Goal: Book appointment/travel/reservation

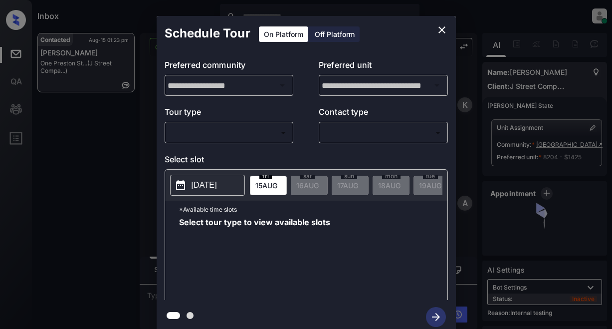
scroll to position [3314, 0]
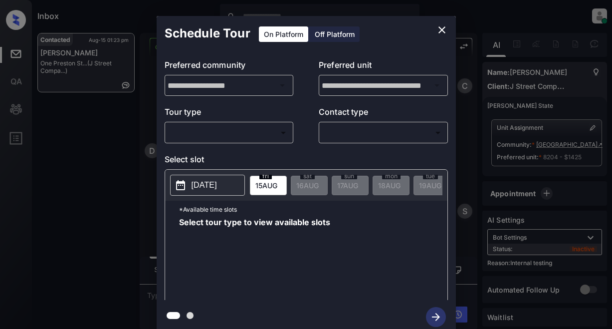
click at [247, 134] on body "Inbox Lyzzelle M. Ceralde Online Set yourself offline Set yourself on break Pro…" at bounding box center [306, 164] width 612 height 329
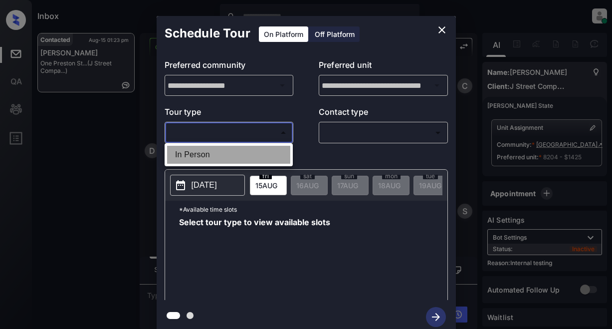
click at [206, 154] on li "In Person" at bounding box center [228, 155] width 123 height 18
type input "********"
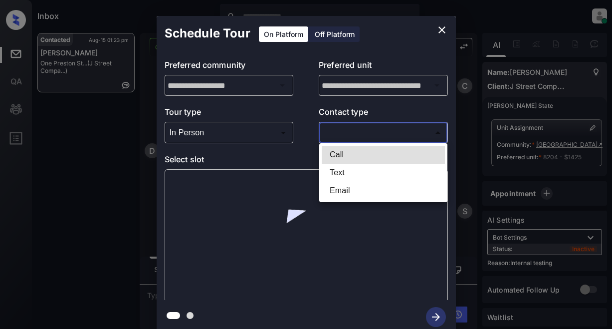
click at [378, 129] on body "Inbox Lyzzelle M. Ceralde Online Set yourself offline Set yourself on break Pro…" at bounding box center [306, 164] width 612 height 329
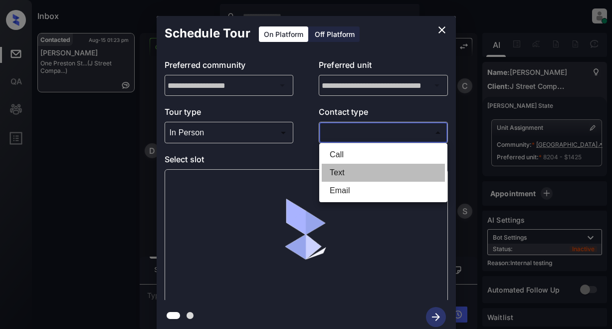
click at [346, 172] on li "Text" at bounding box center [383, 173] width 123 height 18
type input "****"
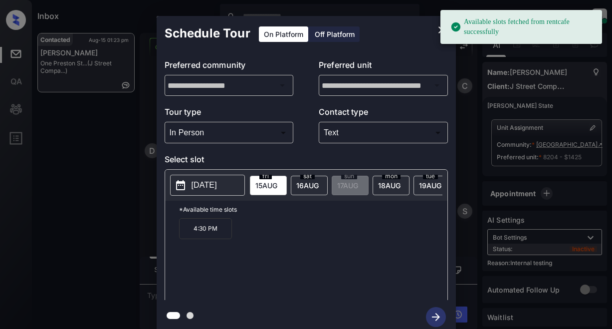
click at [211, 194] on button "2025-08-15" at bounding box center [207, 185] width 75 height 21
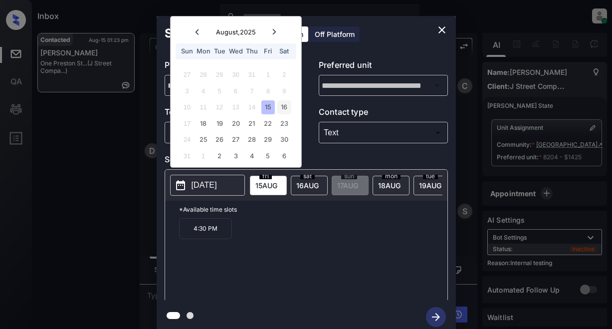
click at [283, 107] on div "16" at bounding box center [283, 106] width 13 height 13
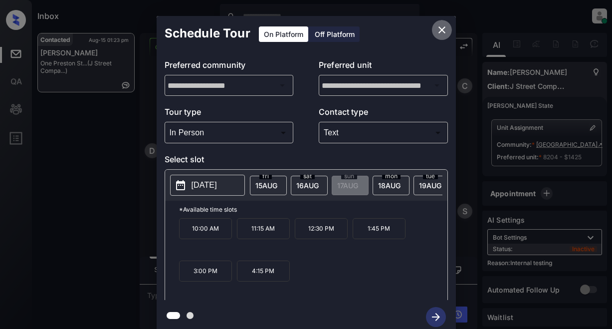
click at [445, 33] on icon "close" at bounding box center [442, 30] width 12 height 12
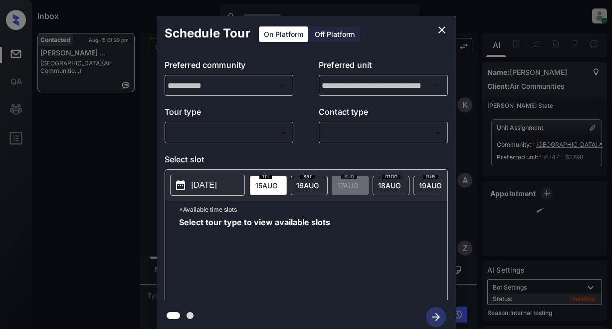
scroll to position [10196, 0]
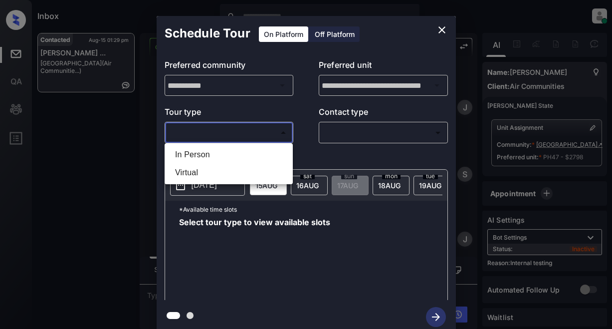
click at [250, 135] on body "Inbox Lyzzelle M. Ceralde Online Set yourself offline Set yourself on break Pro…" at bounding box center [306, 164] width 612 height 329
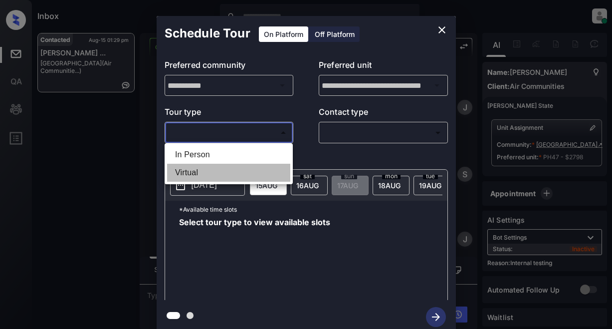
drag, startPoint x: 195, startPoint y: 171, endPoint x: 294, endPoint y: 139, distance: 104.7
click at [202, 171] on li "Virtual" at bounding box center [228, 173] width 123 height 18
type input "*******"
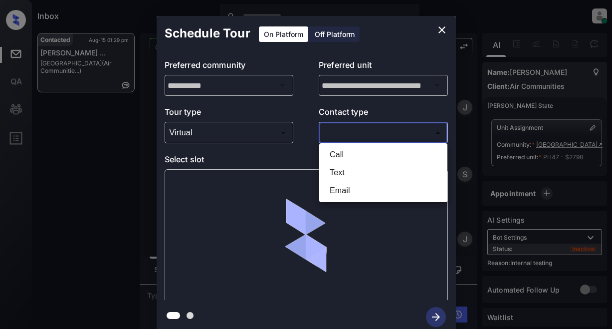
drag, startPoint x: 330, startPoint y: 134, endPoint x: 406, endPoint y: 131, distance: 75.9
click at [335, 134] on body "Inbox Lyzzelle M. Ceralde Online Set yourself offline Set yourself on break Pro…" at bounding box center [306, 164] width 612 height 329
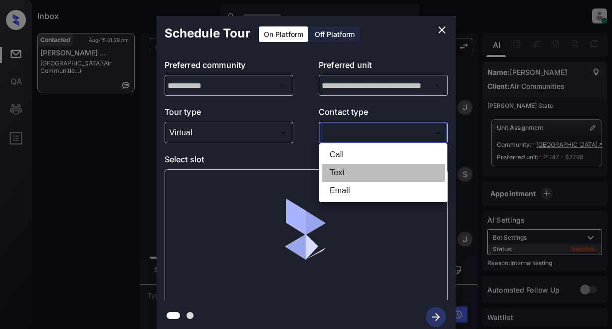
click at [339, 171] on li "Text" at bounding box center [383, 173] width 123 height 18
type input "****"
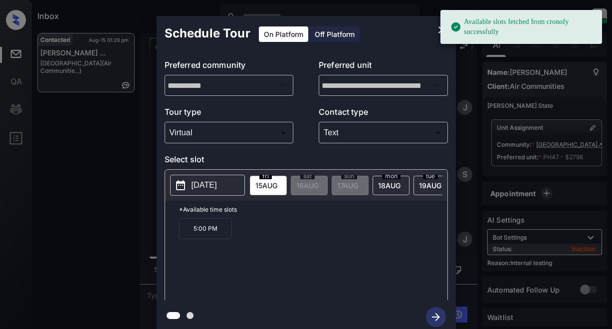
click at [210, 189] on p "2025-08-15" at bounding box center [204, 185] width 25 height 12
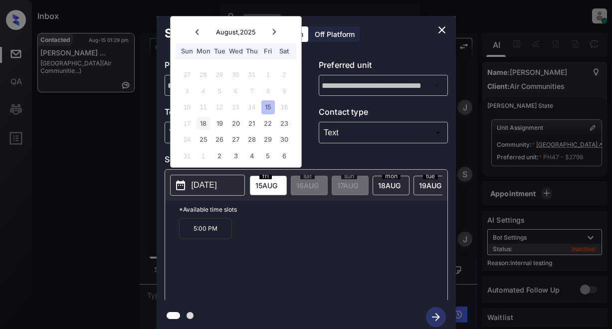
click at [205, 124] on div "18" at bounding box center [203, 123] width 13 height 13
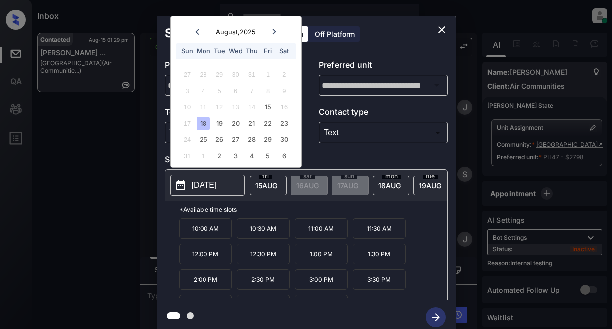
click at [440, 27] on icon "close" at bounding box center [442, 30] width 12 height 12
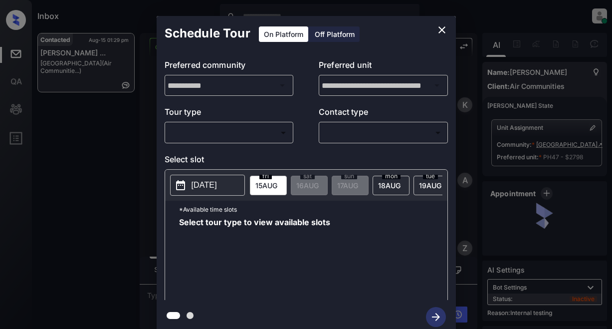
scroll to position [10146, 0]
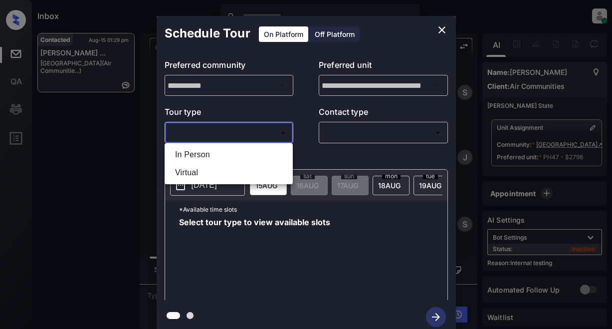
click at [204, 141] on body "Inbox Lyzzelle [PERSON_NAME] Online Set yourself offline Set yourself on break …" at bounding box center [306, 164] width 612 height 329
drag, startPoint x: 190, startPoint y: 170, endPoint x: 216, endPoint y: 165, distance: 26.3
click at [193, 169] on li "Virtual" at bounding box center [228, 173] width 123 height 18
type input "*******"
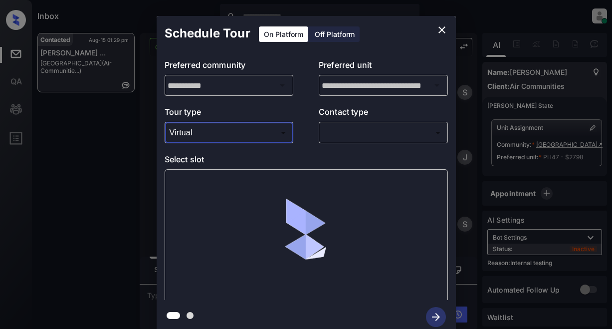
click at [339, 130] on body "Inbox Lyzzelle M. Ceralde Online Set yourself offline Set yourself on break Pro…" at bounding box center [306, 164] width 612 height 329
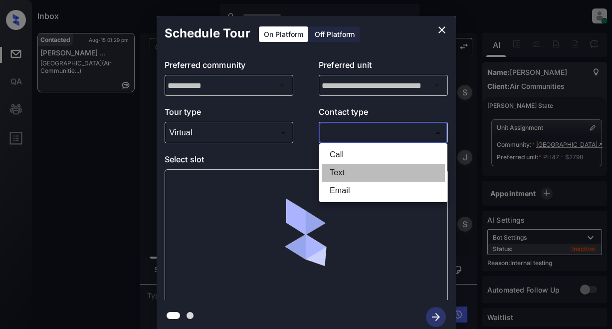
click at [341, 171] on li "Text" at bounding box center [383, 173] width 123 height 18
type input "****"
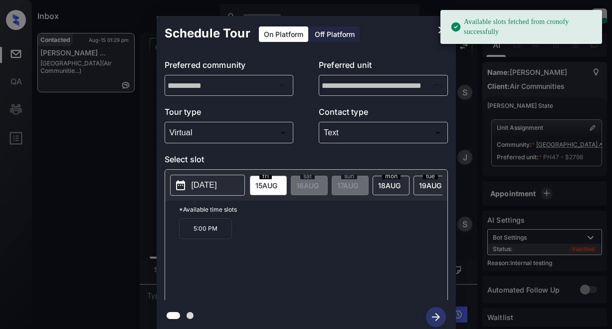
click at [214, 186] on p "[DATE]" at bounding box center [204, 185] width 25 height 12
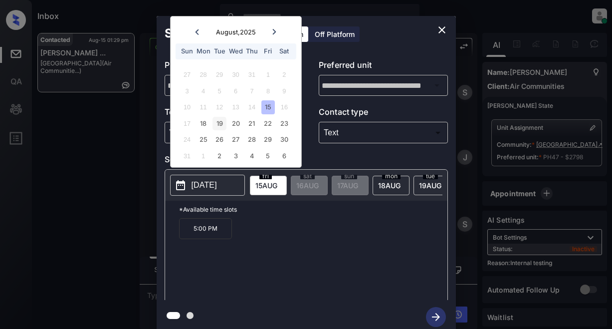
drag, startPoint x: 206, startPoint y: 127, endPoint x: 213, endPoint y: 127, distance: 7.5
click at [208, 127] on div "18" at bounding box center [203, 123] width 13 height 13
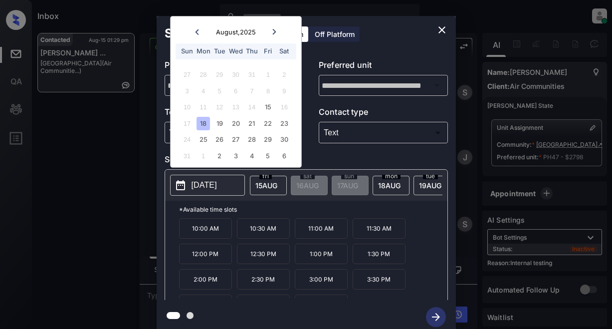
click at [325, 232] on p "11:00 AM" at bounding box center [321, 228] width 53 height 20
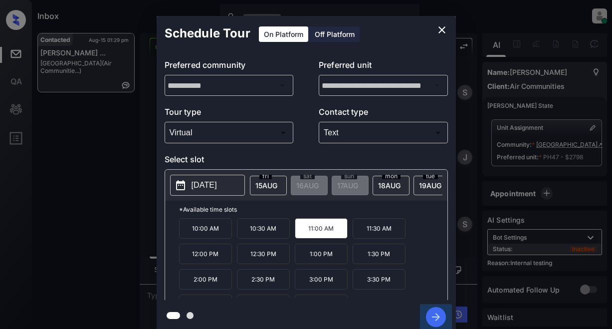
drag, startPoint x: 435, startPoint y: 314, endPoint x: 438, endPoint y: 294, distance: 20.7
click at [435, 314] on icon "button" at bounding box center [436, 317] width 20 height 20
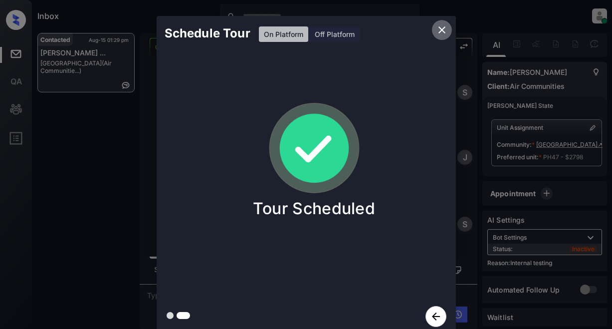
click at [443, 30] on icon "close" at bounding box center [442, 30] width 12 height 12
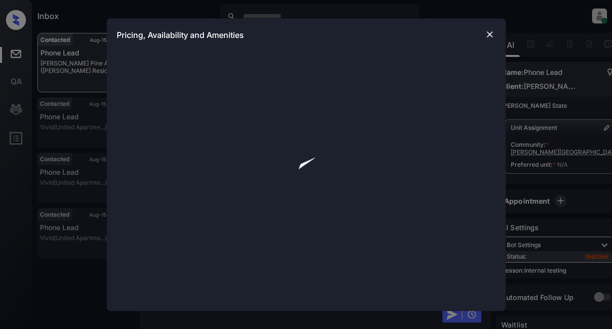
scroll to position [336, 0]
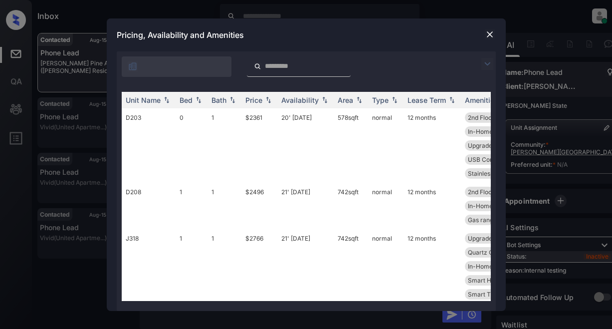
click at [485, 34] on img at bounding box center [490, 34] width 10 height 10
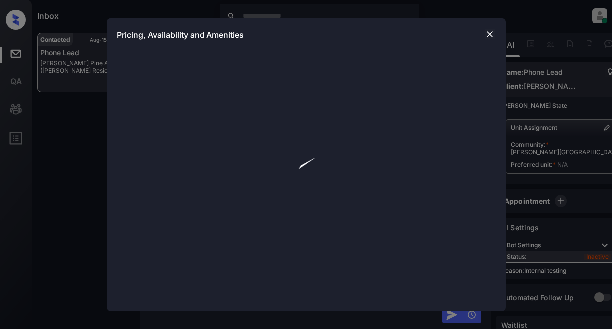
scroll to position [2935, 0]
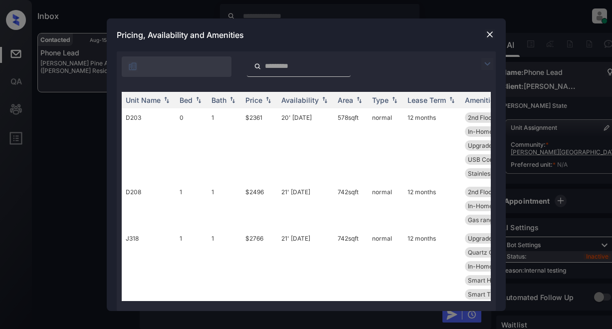
click at [487, 62] on img at bounding box center [487, 64] width 12 height 12
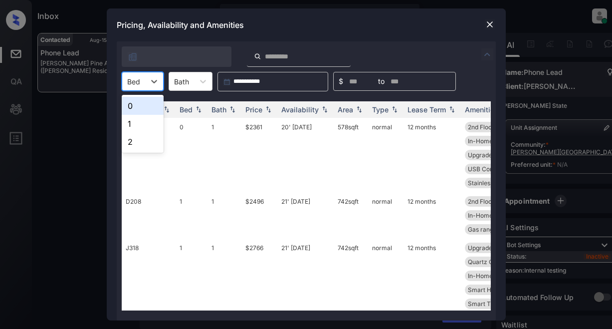
drag, startPoint x: 161, startPoint y: 81, endPoint x: 166, endPoint y: 81, distance: 5.5
click at [162, 81] on div at bounding box center [154, 81] width 18 height 18
drag, startPoint x: 142, startPoint y: 141, endPoint x: 158, endPoint y: 139, distance: 16.1
click at [151, 141] on div "2" at bounding box center [143, 142] width 42 height 18
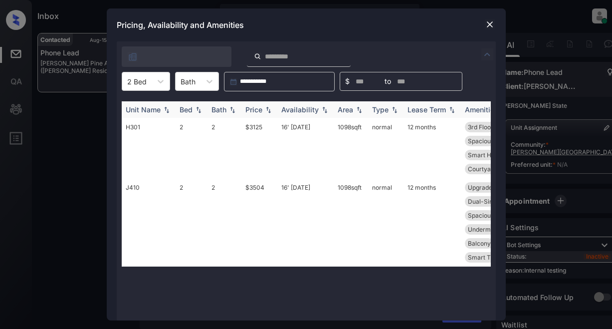
click at [261, 109] on div "Price" at bounding box center [253, 109] width 17 height 8
click at [252, 125] on td "$3125" at bounding box center [259, 148] width 36 height 60
drag, startPoint x: 252, startPoint y: 125, endPoint x: 337, endPoint y: 114, distance: 85.0
click at [256, 125] on td "$3125" at bounding box center [259, 148] width 36 height 60
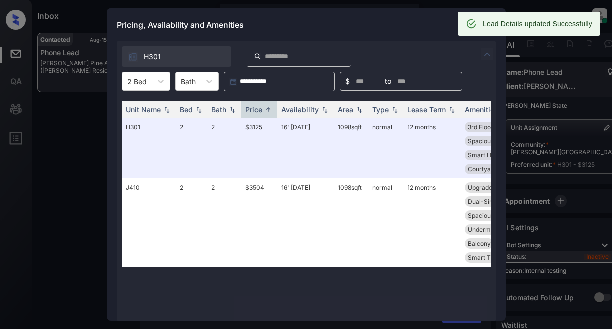
click at [428, 25] on div "Pricing, Availability and Amenities" at bounding box center [306, 24] width 399 height 33
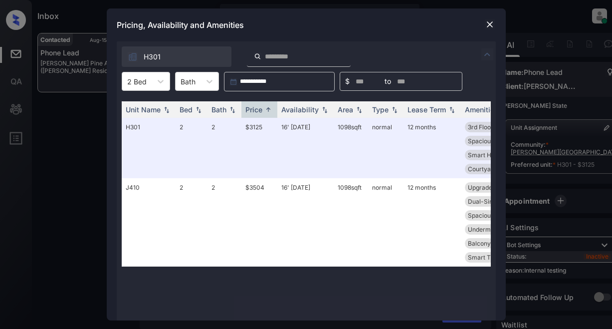
drag, startPoint x: 434, startPoint y: 41, endPoint x: 473, endPoint y: 32, distance: 39.9
click at [436, 41] on div "**********" at bounding box center [306, 164] width 399 height 312
click at [486, 23] on img at bounding box center [490, 24] width 10 height 10
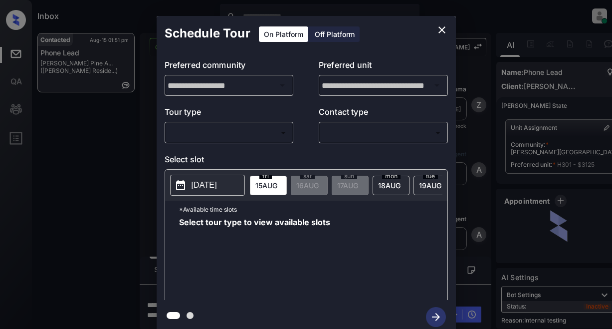
scroll to position [2935, 0]
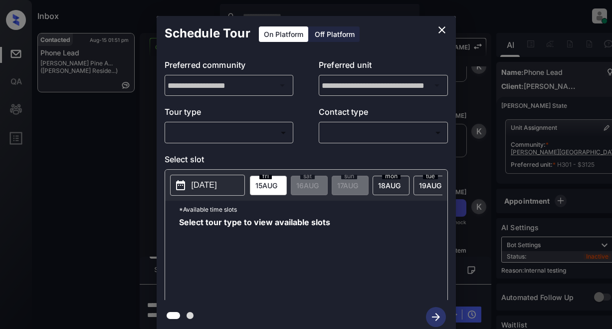
click at [243, 133] on body "Inbox Lyzzelle [PERSON_NAME] Online Set yourself offline Set yourself on break …" at bounding box center [306, 164] width 612 height 329
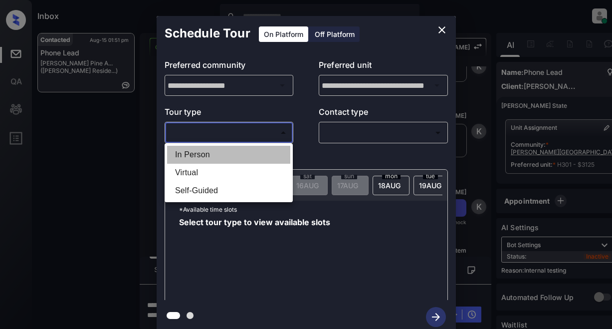
click at [192, 151] on li "In Person" at bounding box center [228, 155] width 123 height 18
type input "********"
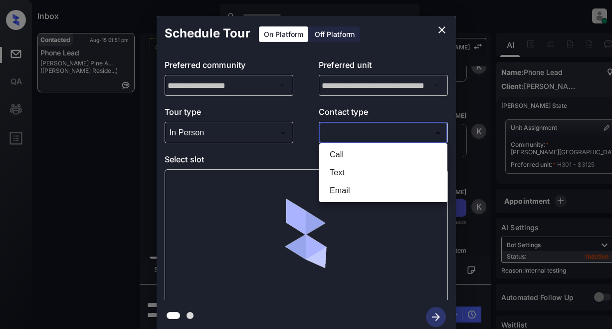
click at [377, 130] on body "Inbox Lyzzelle [PERSON_NAME] Online Set yourself offline Set yourself on break …" at bounding box center [306, 164] width 612 height 329
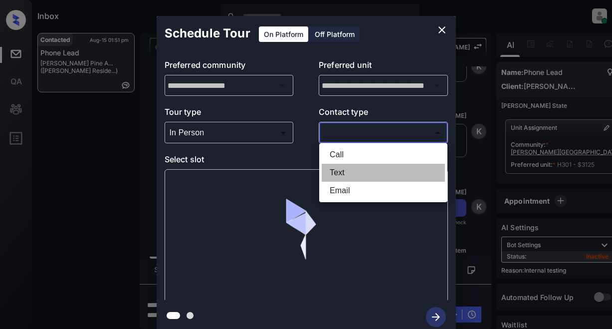
click at [346, 171] on li "Text" at bounding box center [383, 173] width 123 height 18
type input "****"
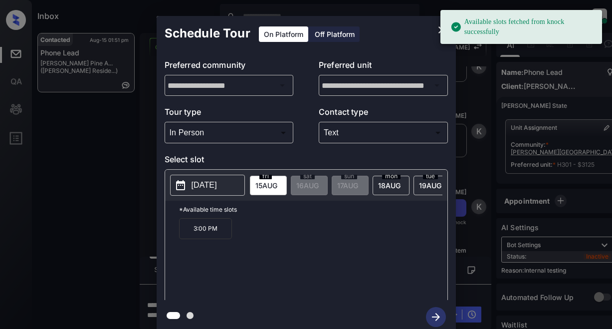
click at [205, 187] on p "[DATE]" at bounding box center [204, 185] width 25 height 12
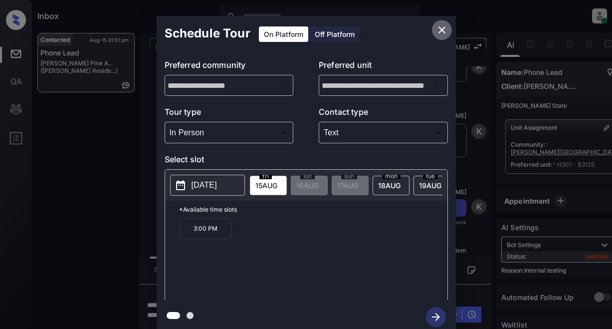
click at [442, 28] on icon "close" at bounding box center [442, 30] width 12 height 12
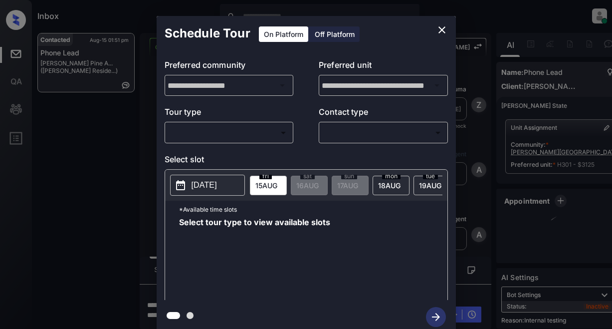
scroll to position [3890, 0]
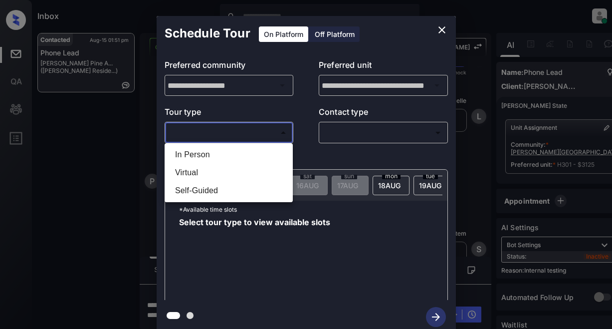
click at [199, 134] on body "Inbox Lyzzelle [PERSON_NAME] Online Set yourself offline Set yourself on break …" at bounding box center [306, 164] width 612 height 329
click at [191, 154] on li "In Person" at bounding box center [228, 155] width 123 height 18
type input "********"
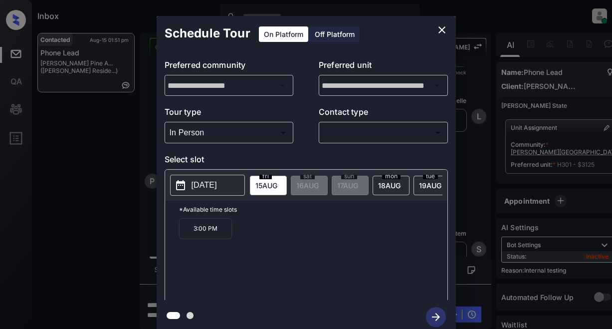
click at [208, 187] on p "[DATE]" at bounding box center [204, 185] width 25 height 12
click at [440, 29] on icon "close" at bounding box center [441, 29] width 7 height 7
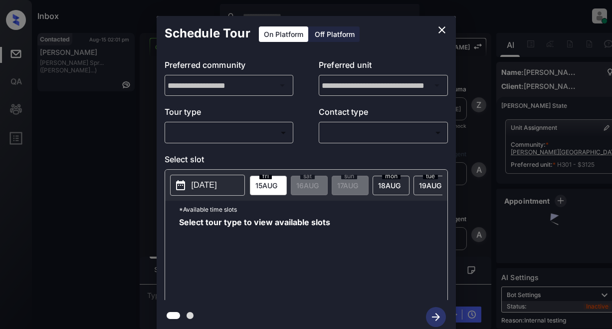
scroll to position [4302, 0]
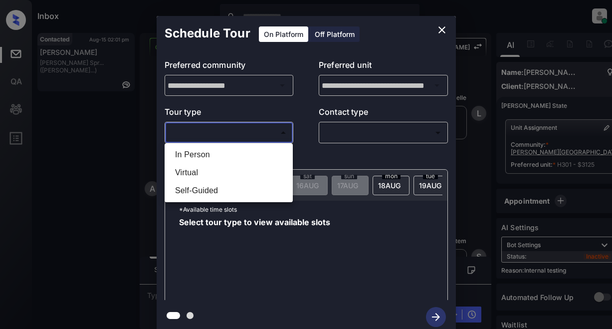
click at [232, 133] on body "Inbox Lyzzelle M. Ceralde Online Set yourself offline Set yourself on break Pro…" at bounding box center [306, 164] width 612 height 329
click at [197, 169] on li "Virtual" at bounding box center [228, 173] width 123 height 18
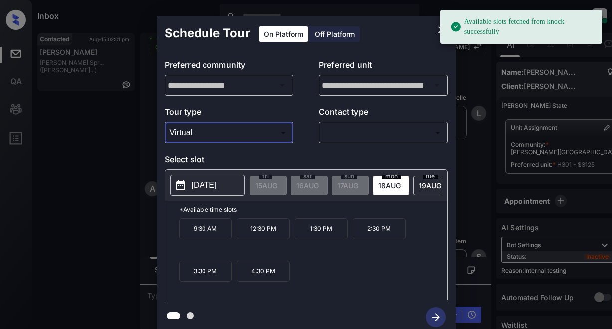
click at [217, 187] on p "[DATE]" at bounding box center [204, 185] width 25 height 12
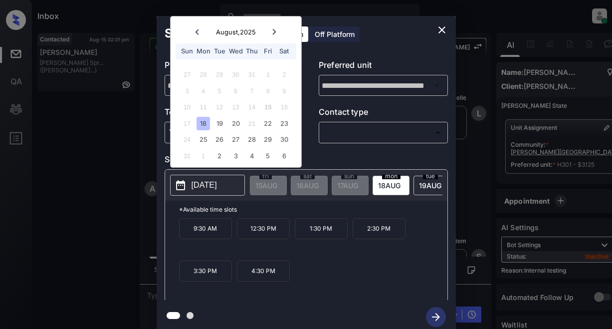
click at [398, 36] on div "Schedule Tour On Platform Off Platform" at bounding box center [306, 33] width 299 height 35
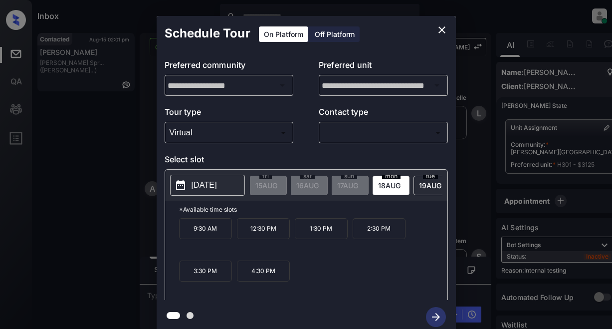
click at [214, 135] on body "Inbox Lyzzelle M. Ceralde Online Set yourself offline Set yourself on break Pro…" at bounding box center [306, 164] width 612 height 329
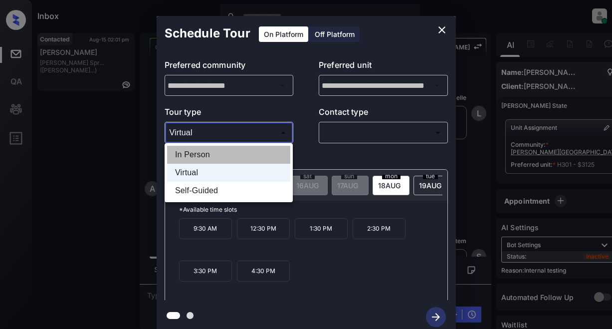
click at [194, 154] on li "In Person" at bounding box center [228, 155] width 123 height 18
type input "********"
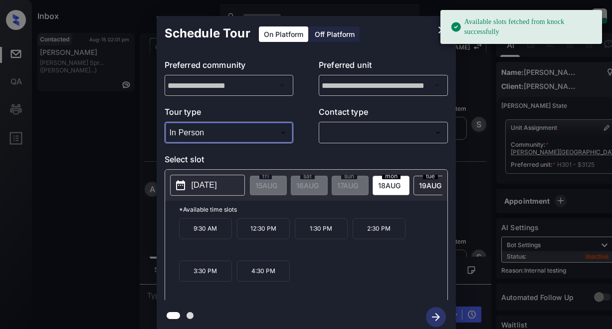
scroll to position [4435, 0]
click at [217, 188] on p "[DATE]" at bounding box center [204, 185] width 25 height 12
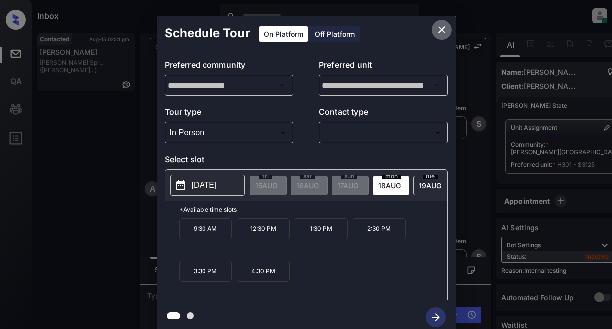
click at [441, 30] on icon "close" at bounding box center [441, 29] width 7 height 7
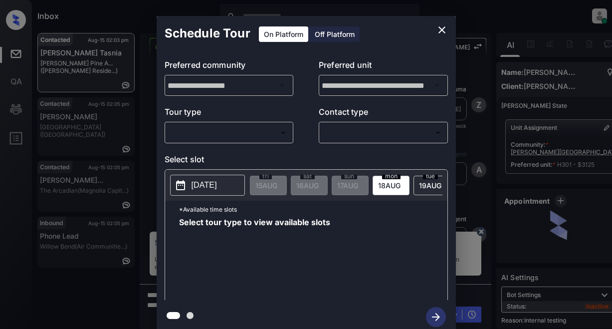
scroll to position [4454, 0]
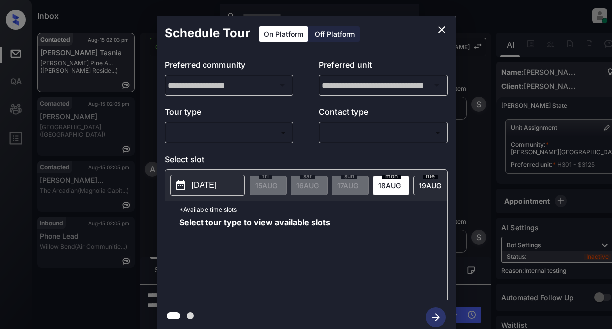
click at [206, 129] on body "Inbox Lyzzelle [PERSON_NAME] Online Set yourself offline Set yourself on break …" at bounding box center [306, 164] width 612 height 329
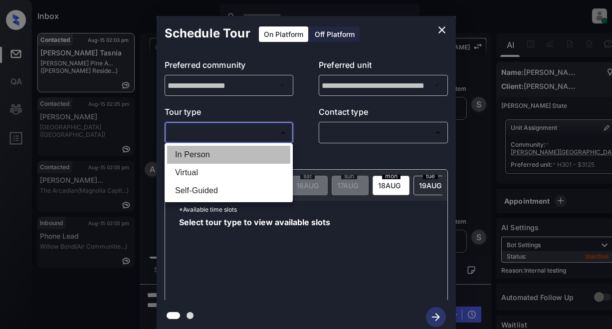
drag, startPoint x: 199, startPoint y: 150, endPoint x: 236, endPoint y: 146, distance: 37.6
click at [200, 152] on li "In Person" at bounding box center [228, 155] width 123 height 18
type input "********"
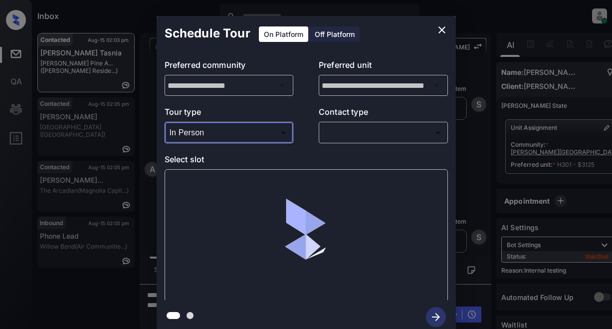
click at [356, 125] on body "Inbox Lyzzelle [PERSON_NAME] Online Set yourself offline Set yourself on break …" at bounding box center [306, 164] width 612 height 329
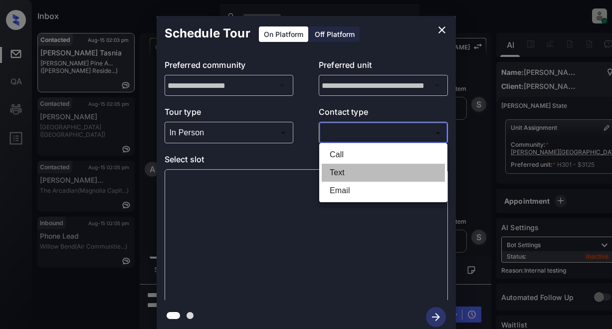
click at [340, 174] on li "Text" at bounding box center [383, 173] width 123 height 18
type input "****"
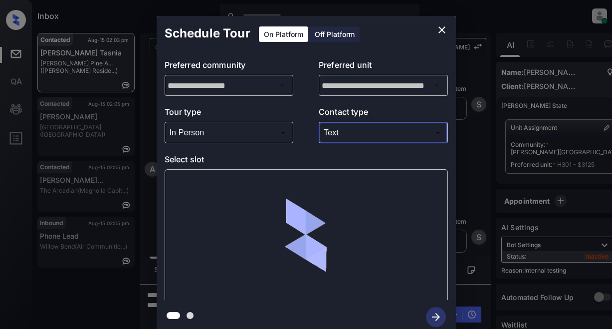
click at [232, 133] on body "Inbox Lyzzelle [PERSON_NAME] Online Set yourself offline Set yourself on break …" at bounding box center [306, 164] width 612 height 329
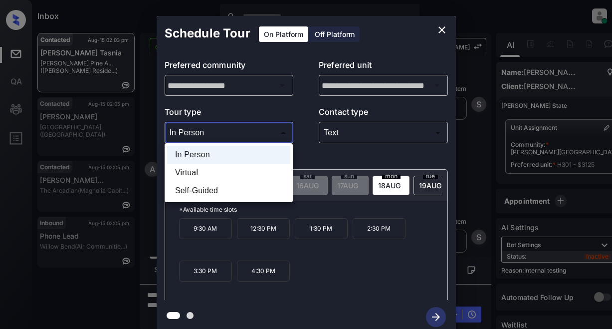
click at [235, 133] on div at bounding box center [306, 164] width 612 height 329
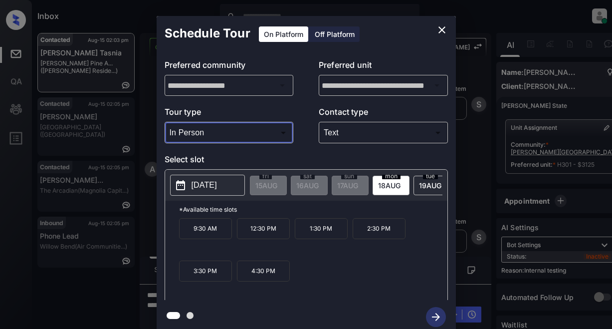
click at [206, 185] on p "[DATE]" at bounding box center [204, 185] width 25 height 12
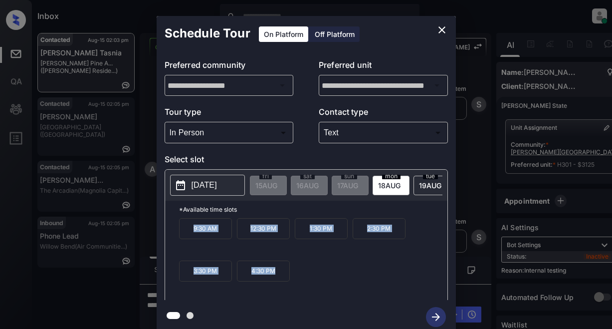
drag, startPoint x: 184, startPoint y: 230, endPoint x: 278, endPoint y: 277, distance: 105.1
click at [278, 277] on div "9:30 AM 12:30 PM 1:30 PM 2:30 PM 3:30 PM 4:30 PM" at bounding box center [313, 258] width 268 height 80
drag, startPoint x: 269, startPoint y: 277, endPoint x: 444, endPoint y: 32, distance: 301.5
click at [444, 32] on icon "close" at bounding box center [442, 30] width 12 height 12
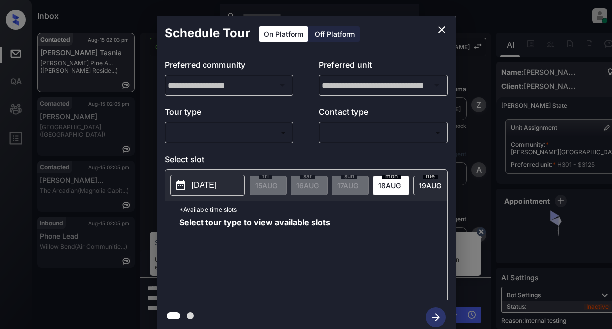
scroll to position [4454, 0]
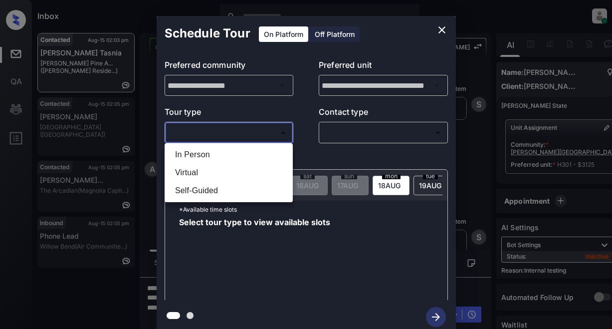
click at [221, 131] on body "Inbox Lyzzelle [PERSON_NAME] Online Set yourself offline Set yourself on break …" at bounding box center [306, 164] width 612 height 329
drag, startPoint x: 204, startPoint y: 152, endPoint x: 294, endPoint y: 137, distance: 91.6
click at [211, 153] on li "In Person" at bounding box center [228, 155] width 123 height 18
type input "********"
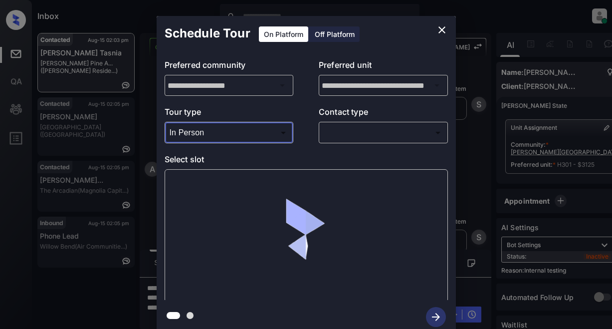
click at [366, 130] on body "Inbox Lyzzelle [PERSON_NAME] Online Set yourself offline Set yourself on break …" at bounding box center [306, 164] width 612 height 329
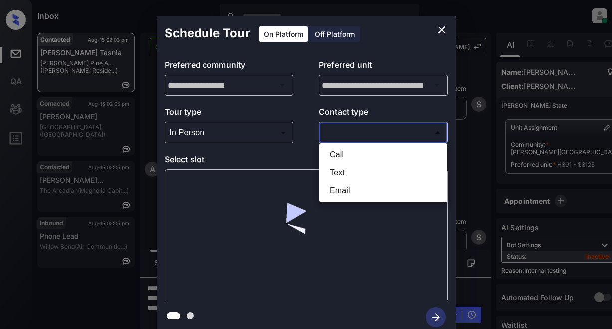
click at [333, 172] on li "Text" at bounding box center [383, 173] width 123 height 18
type input "****"
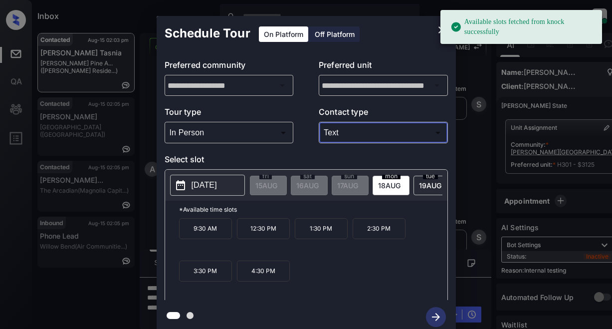
click at [217, 183] on p "[DATE]" at bounding box center [204, 185] width 25 height 12
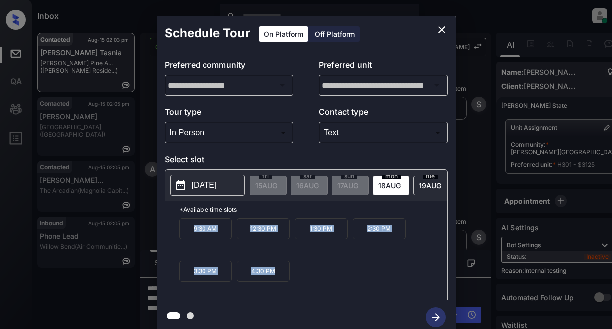
drag, startPoint x: 191, startPoint y: 229, endPoint x: 266, endPoint y: 273, distance: 87.2
click at [273, 278] on div "9:30 AM 12:30 PM 1:30 PM 2:30 PM 3:30 PM 4:30 PM" at bounding box center [313, 258] width 268 height 80
copy div "9:30 AM 12:30 PM 1:30 PM 2:30 PM 3:30 PM 4:30 PM"
click at [441, 31] on icon "close" at bounding box center [442, 30] width 12 height 12
